Goal: Transaction & Acquisition: Purchase product/service

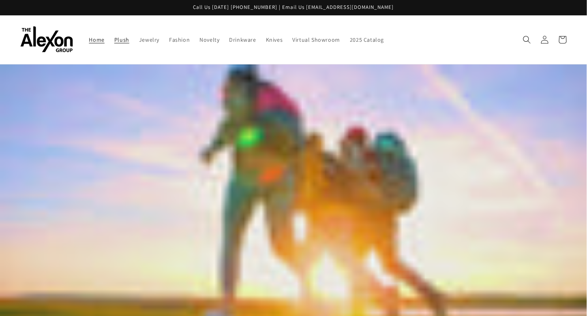
click at [114, 36] on span "Plush" at bounding box center [121, 39] width 15 height 7
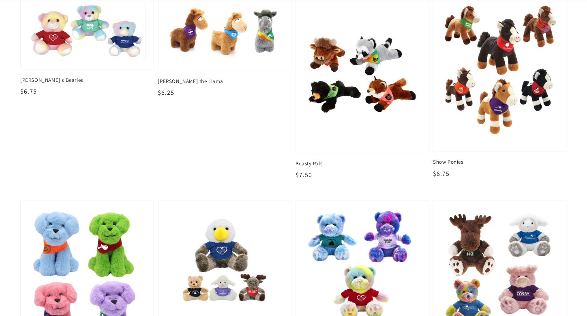
scroll to position [603, 0]
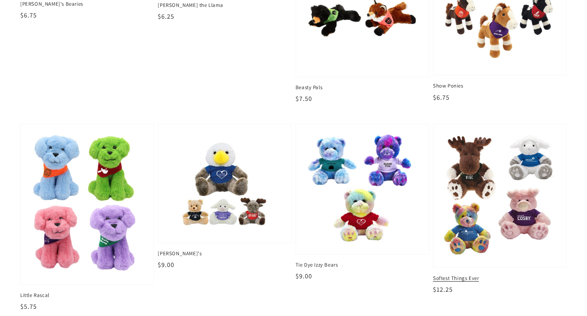
click at [514, 170] on img at bounding box center [500, 196] width 120 height 131
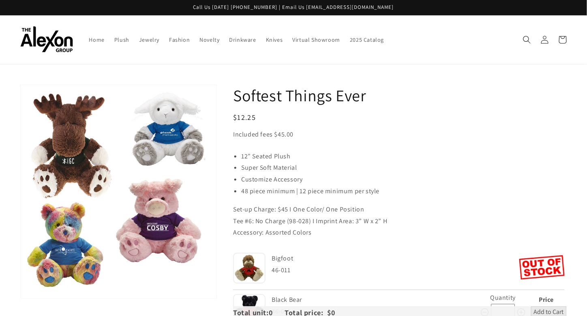
click at [245, 257] on img at bounding box center [249, 268] width 32 height 31
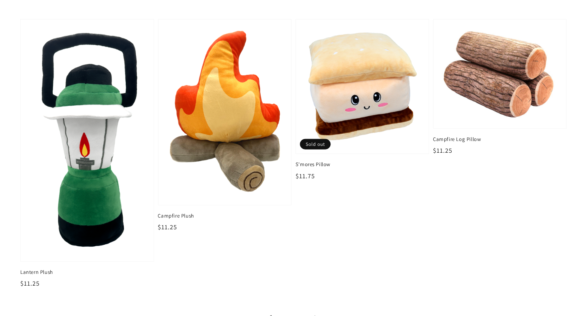
scroll to position [1175, 0]
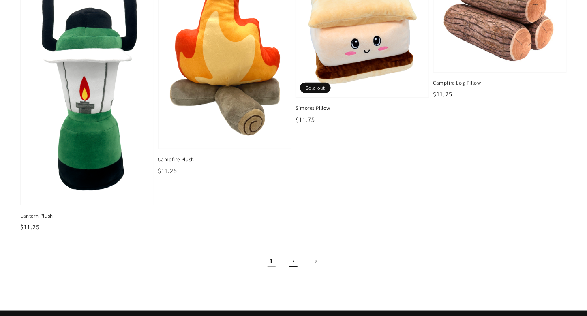
click at [295, 255] on link "2" at bounding box center [294, 262] width 18 height 18
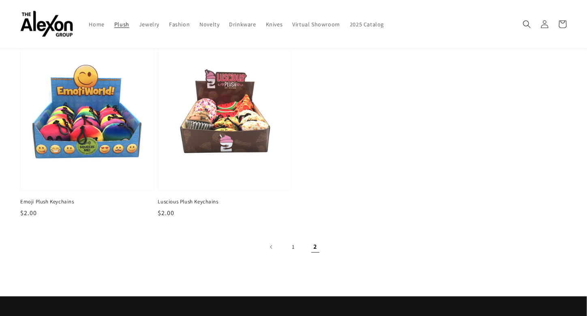
scroll to position [228, 0]
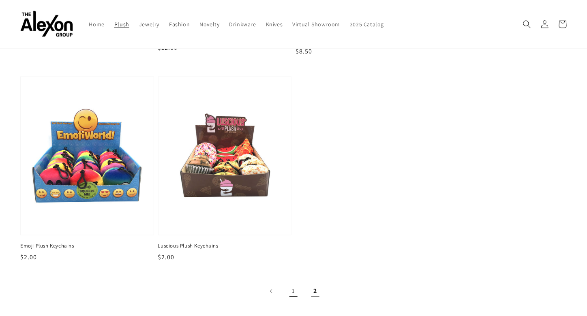
click at [301, 283] on link "1" at bounding box center [294, 291] width 18 height 18
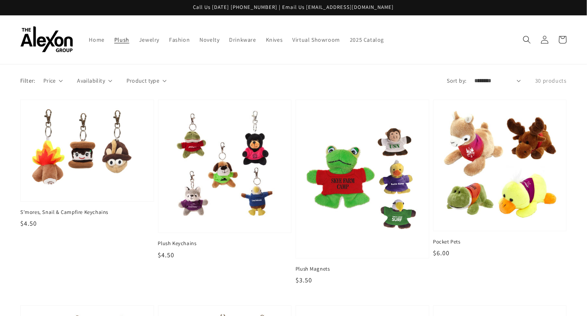
scroll to position [186, 0]
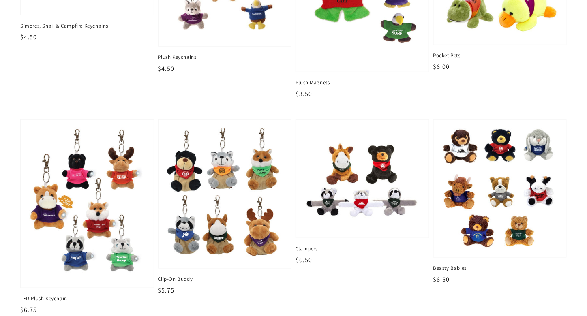
click at [501, 172] on img at bounding box center [500, 188] width 120 height 125
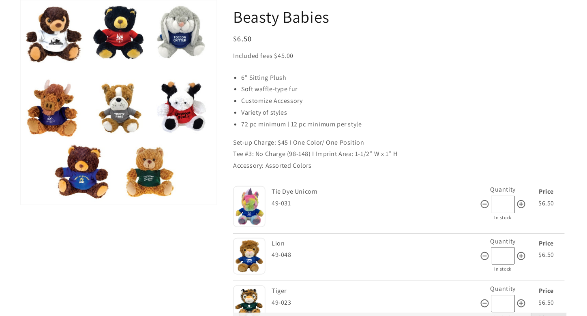
scroll to position [79, 0]
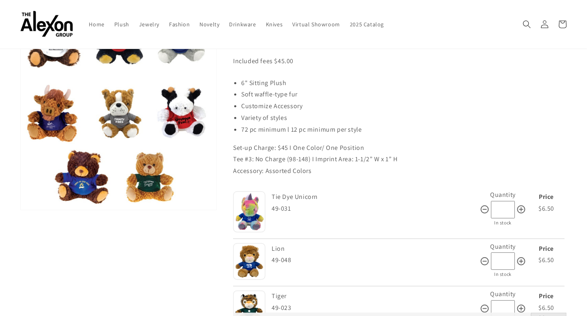
click at [512, 201] on input "*" at bounding box center [503, 209] width 24 height 17
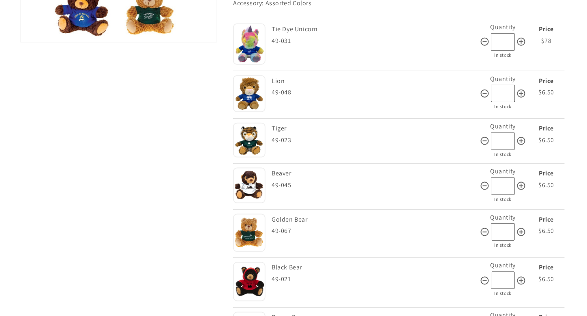
scroll to position [252, 0]
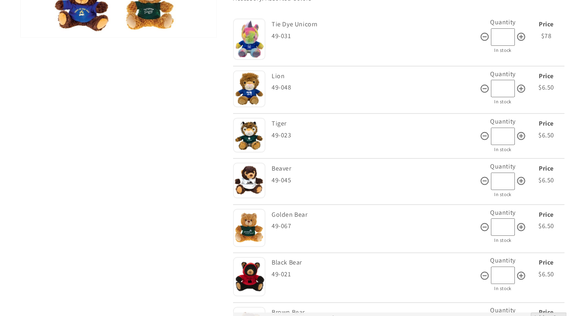
type input "**"
click at [501, 221] on input "*" at bounding box center [503, 226] width 24 height 17
type input "**"
click at [499, 267] on input "*" at bounding box center [503, 275] width 24 height 17
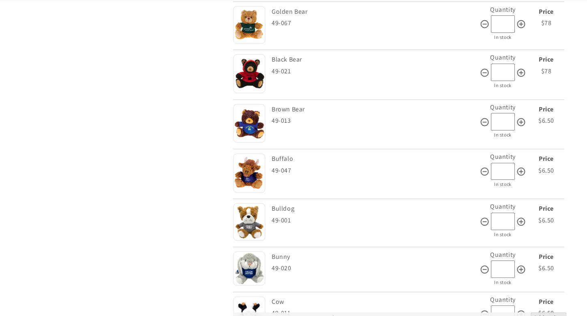
scroll to position [463, 0]
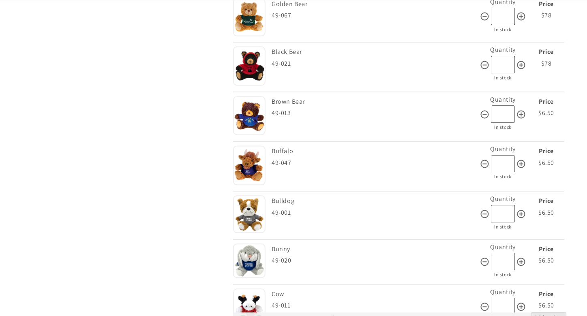
type input "**"
click at [499, 253] on input "*" at bounding box center [503, 261] width 24 height 17
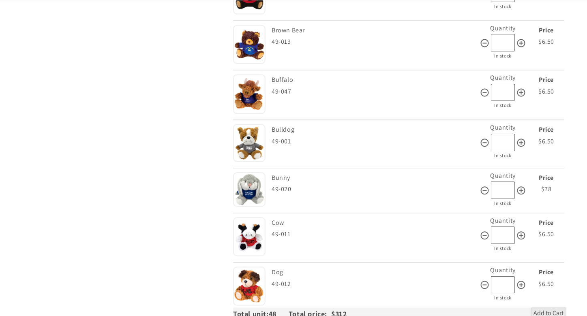
scroll to position [544, 0]
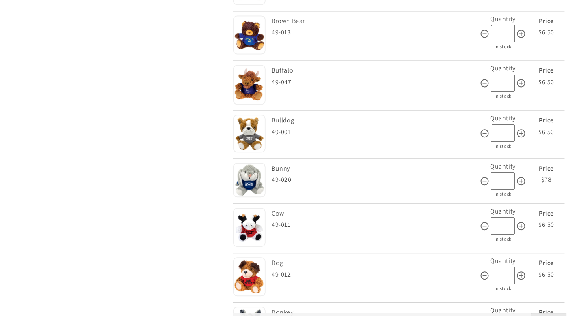
type input "**"
click at [502, 217] on input "*" at bounding box center [503, 225] width 24 height 17
type input "**"
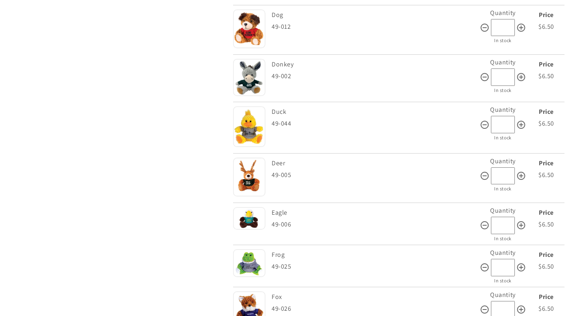
scroll to position [803, 0]
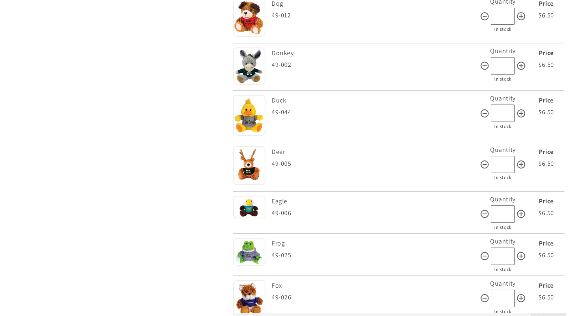
click at [501, 248] on input "*" at bounding box center [503, 256] width 24 height 17
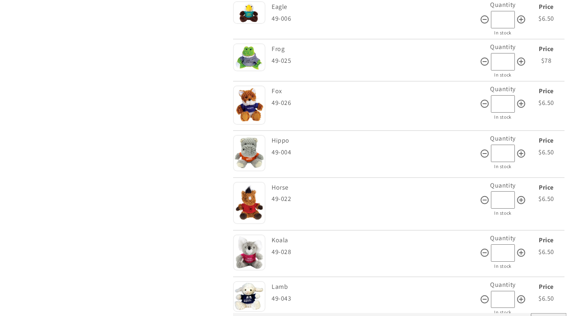
scroll to position [1014, 0]
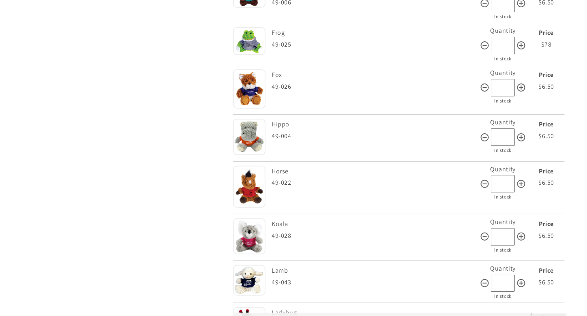
type input "**"
click at [496, 228] on input "*" at bounding box center [503, 236] width 24 height 17
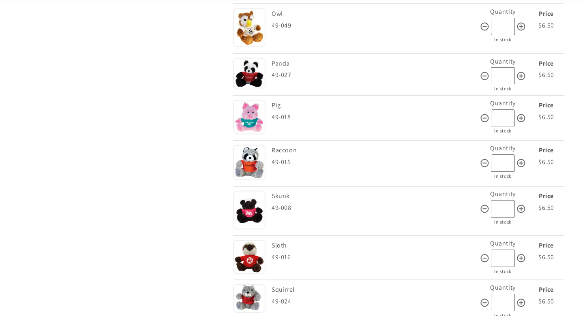
scroll to position [1468, 0]
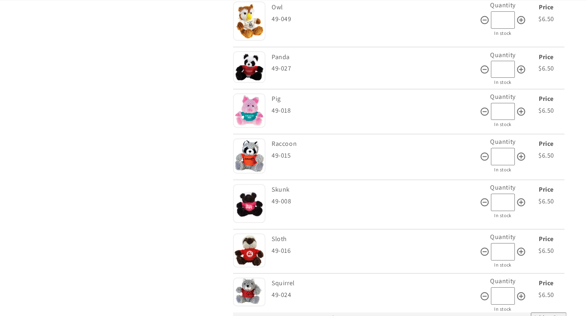
type input "**"
click at [495, 244] on input "*" at bounding box center [503, 252] width 24 height 17
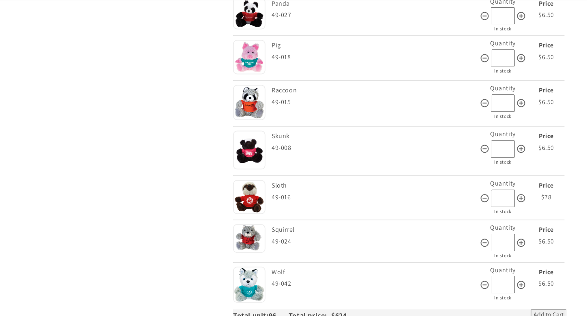
scroll to position [1533, 0]
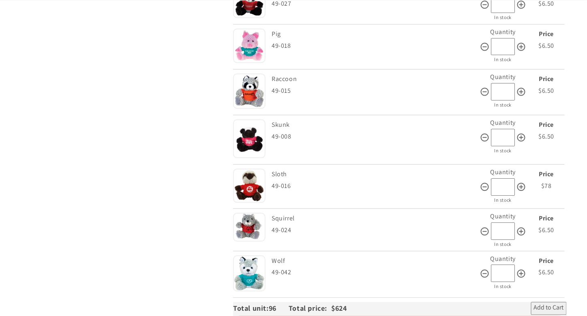
type input "**"
click at [498, 265] on input "*" at bounding box center [503, 273] width 24 height 17
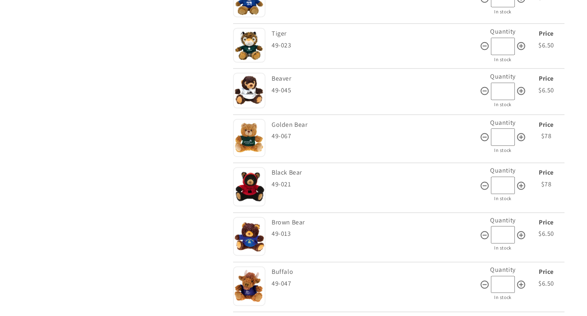
scroll to position [349, 0]
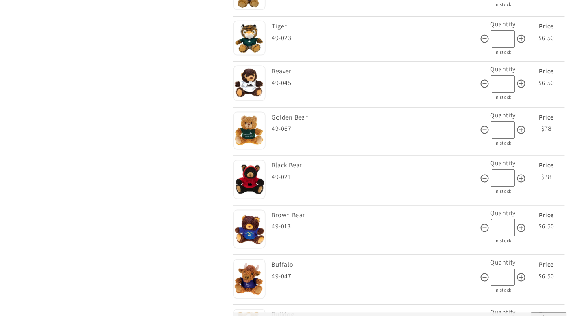
type input "**"
click at [509, 76] on input "*" at bounding box center [503, 83] width 24 height 17
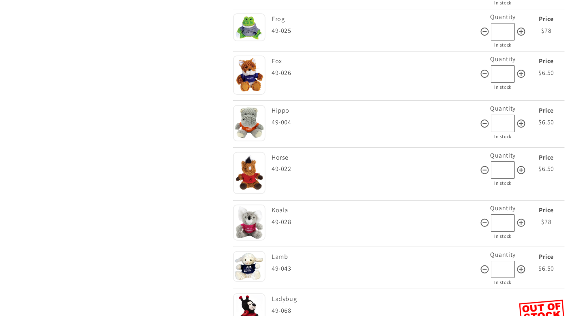
scroll to position [1036, 0]
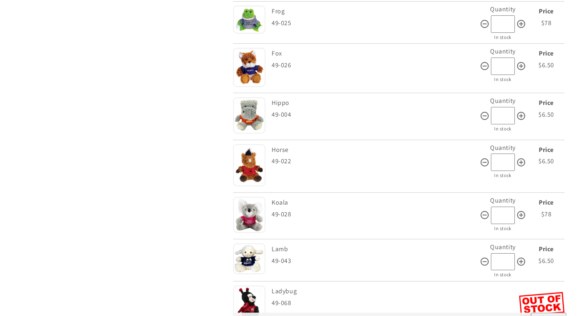
type input "**"
click at [500, 253] on input "*" at bounding box center [503, 261] width 24 height 17
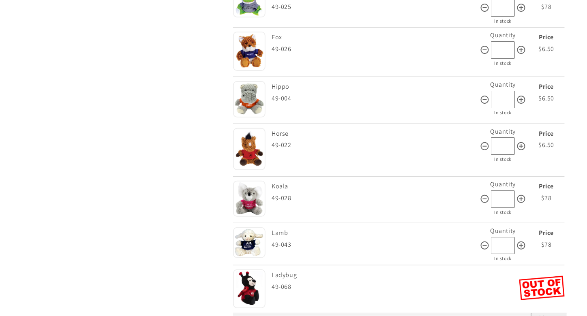
type input "*"
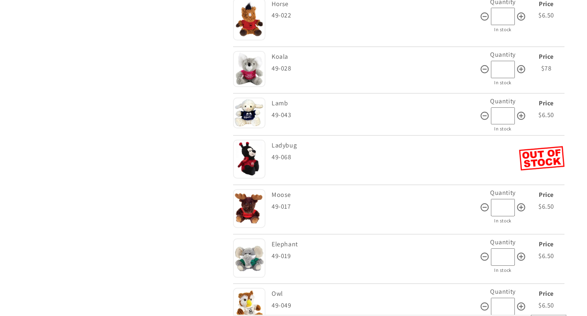
scroll to position [1198, 0]
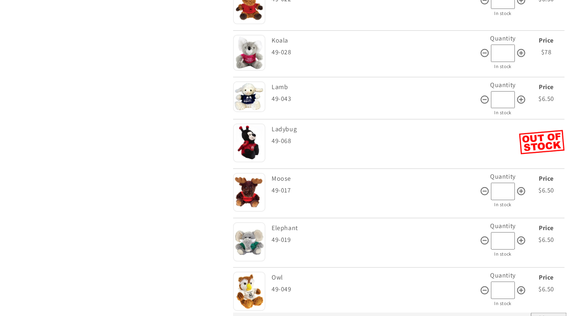
click at [499, 232] on input "*" at bounding box center [503, 240] width 24 height 17
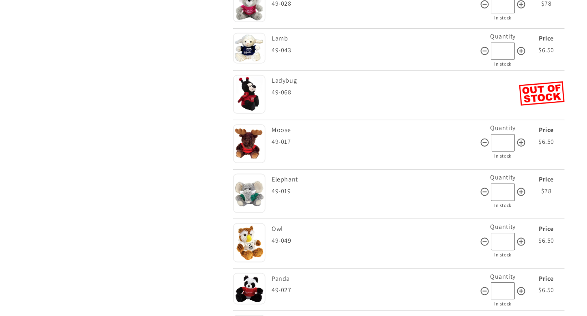
scroll to position [1322, 0]
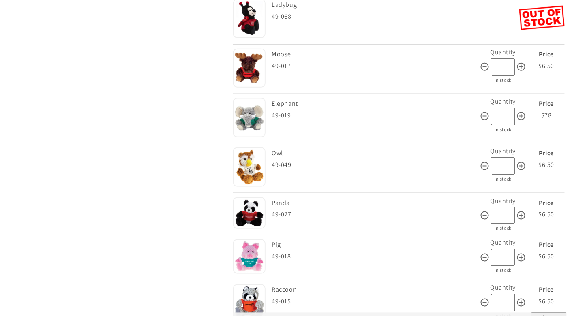
type input "**"
click at [495, 207] on input "*" at bounding box center [503, 215] width 24 height 17
type input "**"
click at [494, 249] on input "*" at bounding box center [503, 257] width 24 height 17
type input "**"
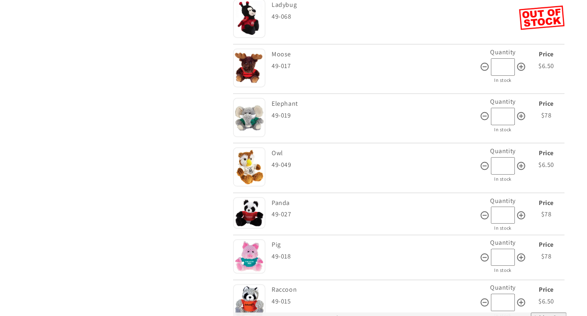
click at [494, 207] on input "**" at bounding box center [503, 215] width 24 height 17
type input "*"
click at [494, 294] on input "*" at bounding box center [503, 302] width 24 height 17
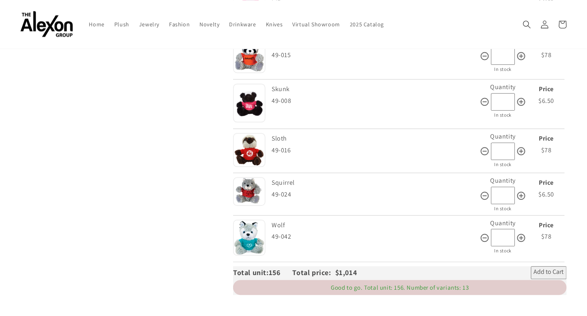
scroll to position [1567, 0]
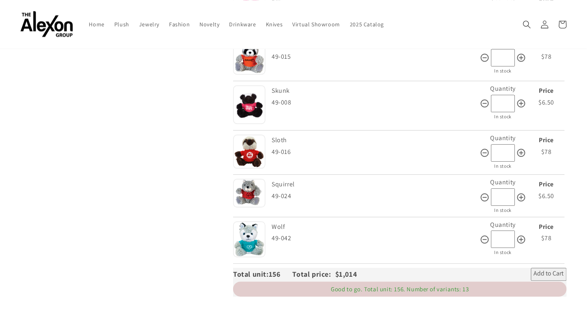
type input "**"
click at [561, 270] on span "Add to Cart" at bounding box center [549, 275] width 30 height 10
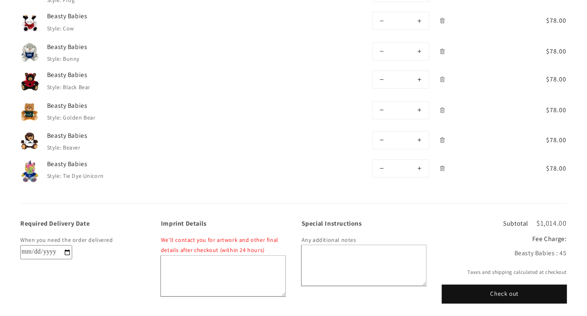
scroll to position [330, 0]
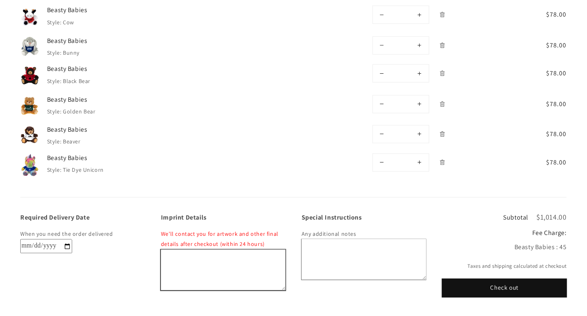
click at [257, 250] on textarea "Imprint Details" at bounding box center [223, 270] width 124 height 41
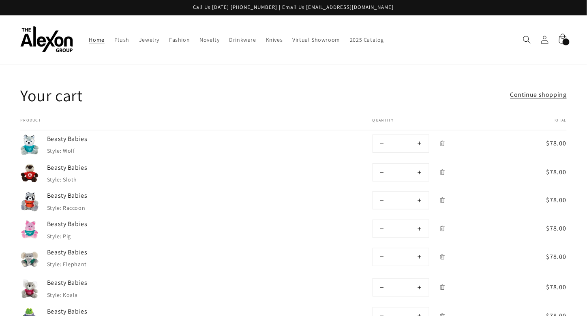
type textarea "**********"
click at [89, 36] on span "Home" at bounding box center [96, 39] width 15 height 7
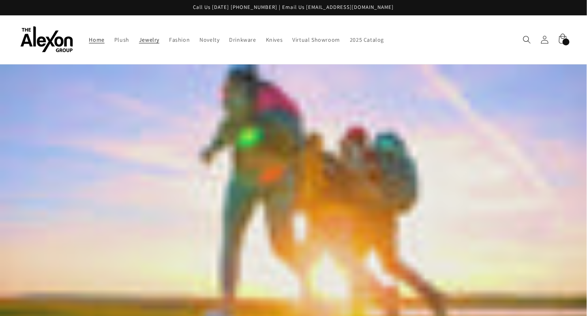
click at [139, 37] on span "Jewelry" at bounding box center [149, 39] width 20 height 7
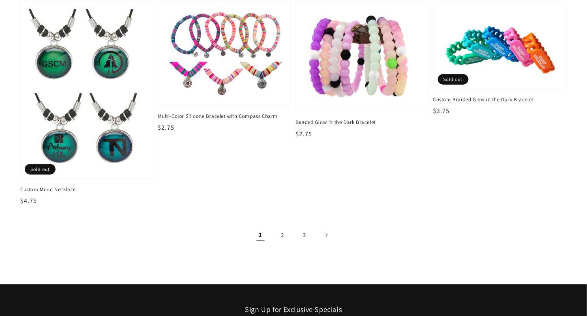
scroll to position [1209, 0]
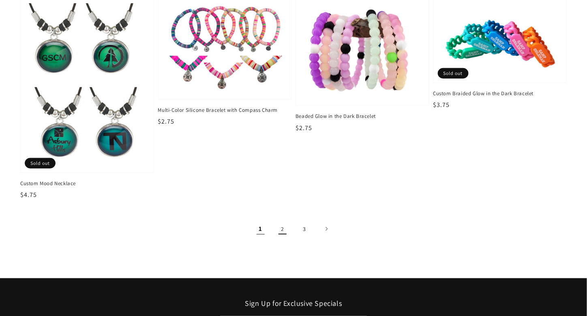
click at [285, 220] on link "2" at bounding box center [283, 229] width 18 height 18
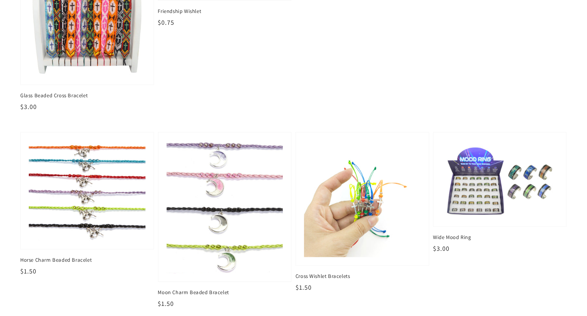
scroll to position [1433, 0]
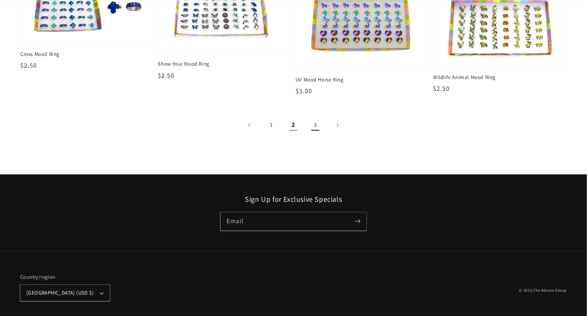
click at [320, 116] on link "3" at bounding box center [315, 125] width 18 height 18
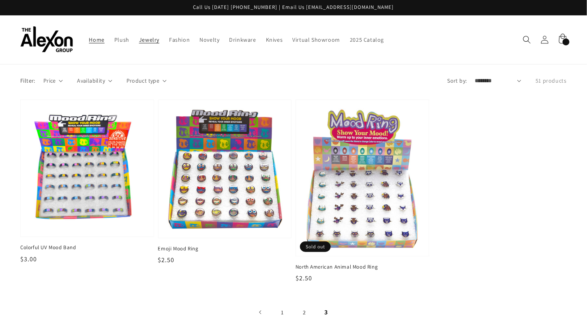
click at [89, 36] on span "Home" at bounding box center [96, 39] width 15 height 7
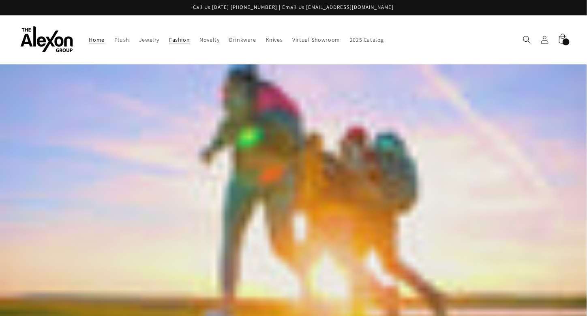
click at [167, 41] on link "Fashion" at bounding box center [179, 39] width 30 height 17
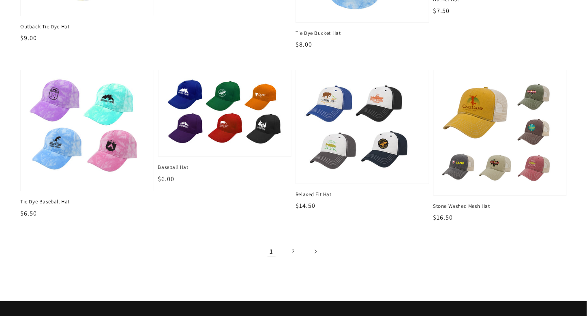
scroll to position [1025, 0]
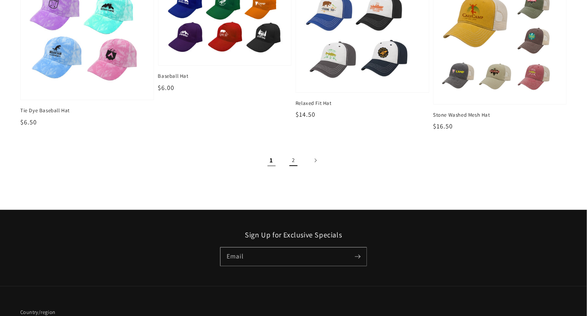
click at [302, 153] on link "2" at bounding box center [294, 161] width 18 height 18
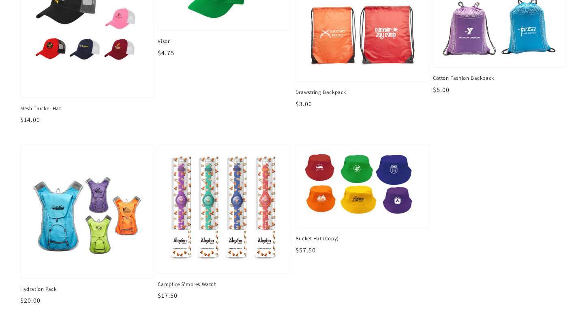
scroll to position [160, 0]
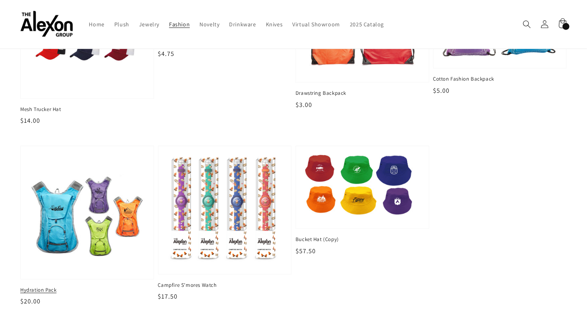
click at [90, 200] on img at bounding box center [87, 213] width 120 height 120
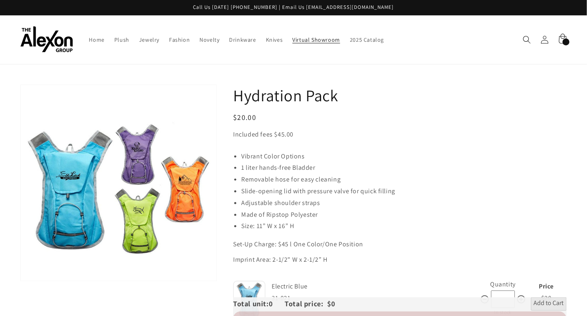
click at [297, 36] on span "Virtual Showroom" at bounding box center [317, 39] width 48 height 7
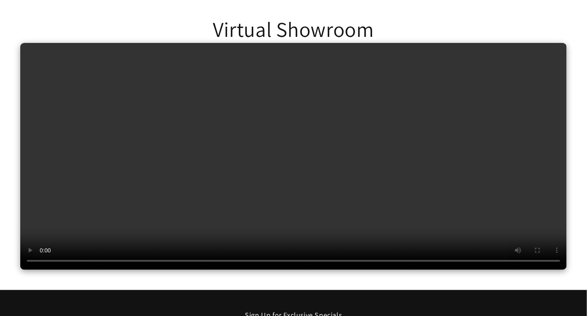
scroll to position [13, 0]
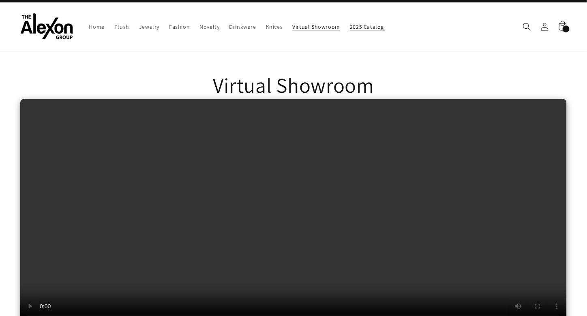
click at [349, 29] on link "2025 Catalog" at bounding box center [367, 26] width 44 height 17
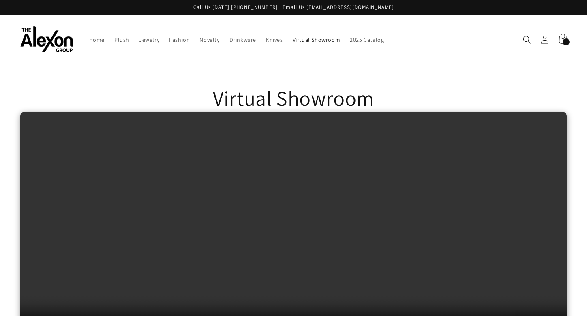
scroll to position [13, 0]
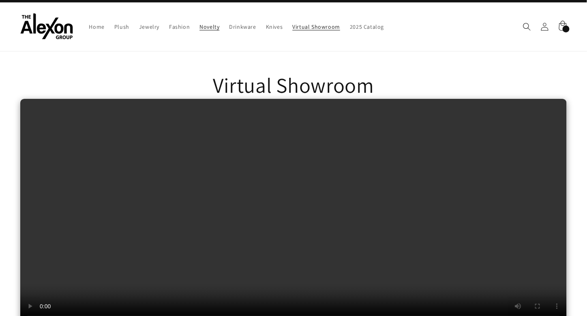
click at [199, 24] on span "Novelty" at bounding box center [209, 26] width 20 height 7
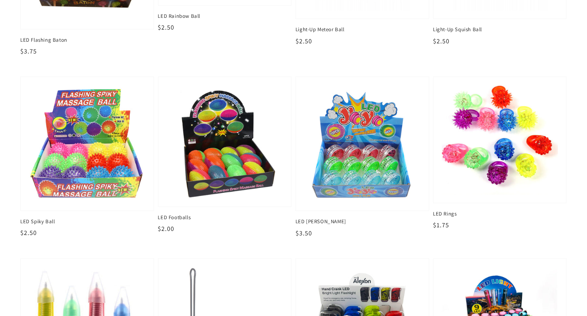
scroll to position [347, 0]
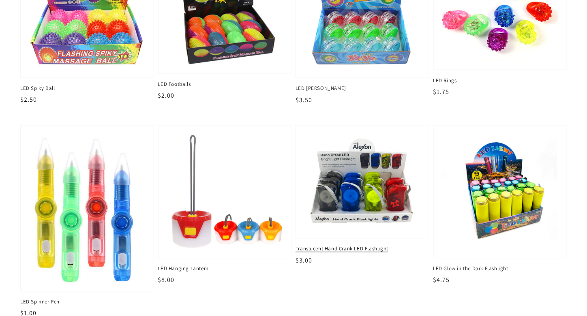
click at [363, 160] on img at bounding box center [362, 182] width 120 height 100
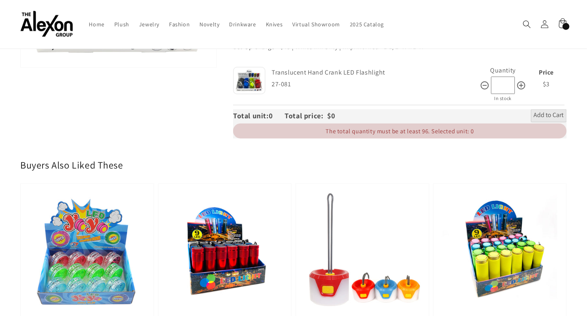
scroll to position [35, 0]
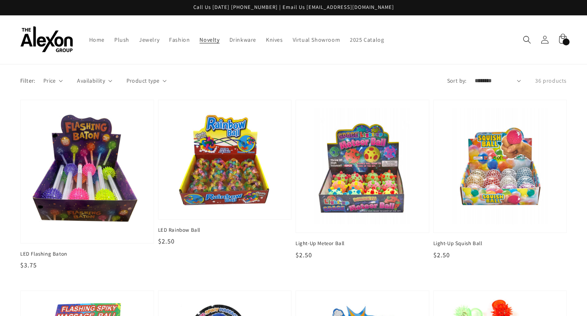
scroll to position [346, 0]
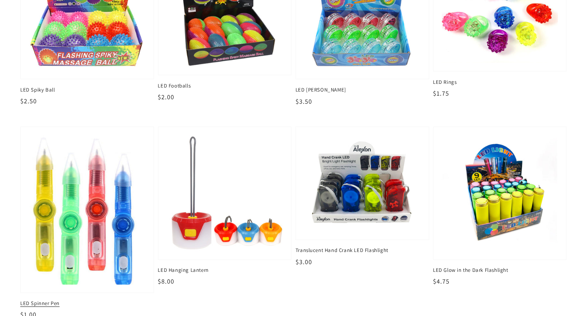
click at [104, 214] on img at bounding box center [87, 210] width 120 height 154
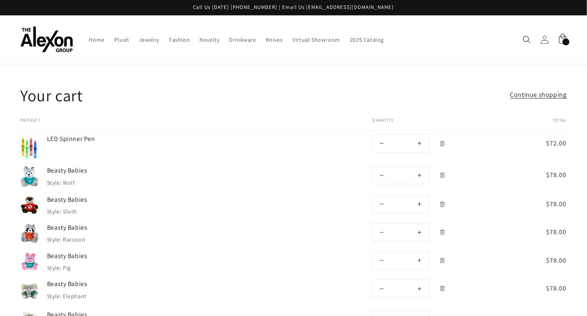
click at [547, 40] on link "Log in" at bounding box center [545, 40] width 18 height 18
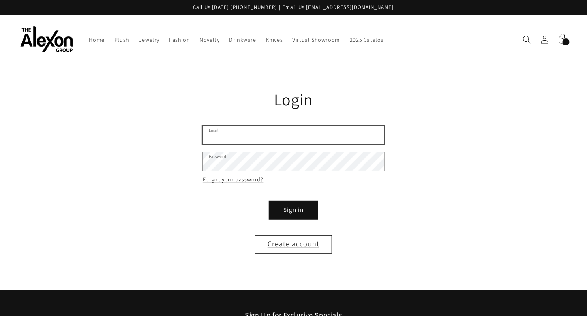
click at [287, 126] on input "Email" at bounding box center [294, 135] width 182 height 18
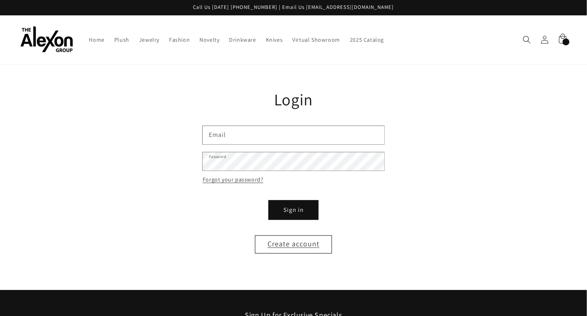
click at [305, 201] on button "Sign in" at bounding box center [293, 210] width 49 height 18
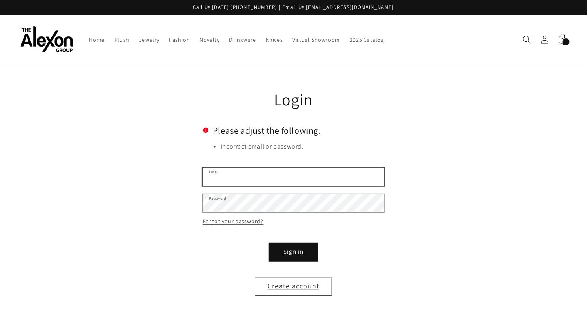
click at [256, 173] on input "Email" at bounding box center [294, 177] width 182 height 18
type input "**********"
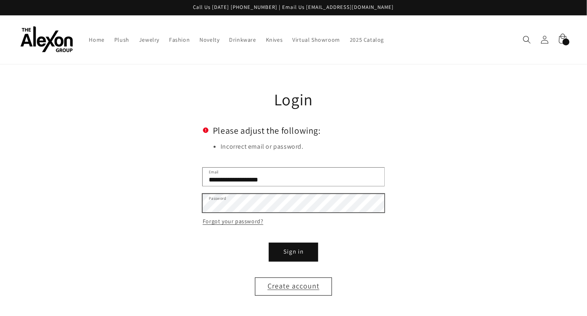
click at [269, 243] on button "Sign in" at bounding box center [293, 252] width 49 height 18
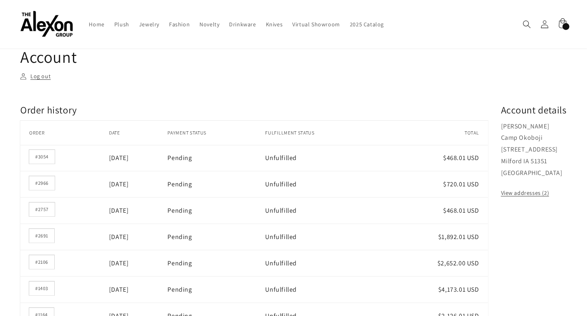
scroll to position [43, 0]
click at [562, 24] on icon at bounding box center [563, 23] width 8 height 11
